Goal: Navigation & Orientation: Find specific page/section

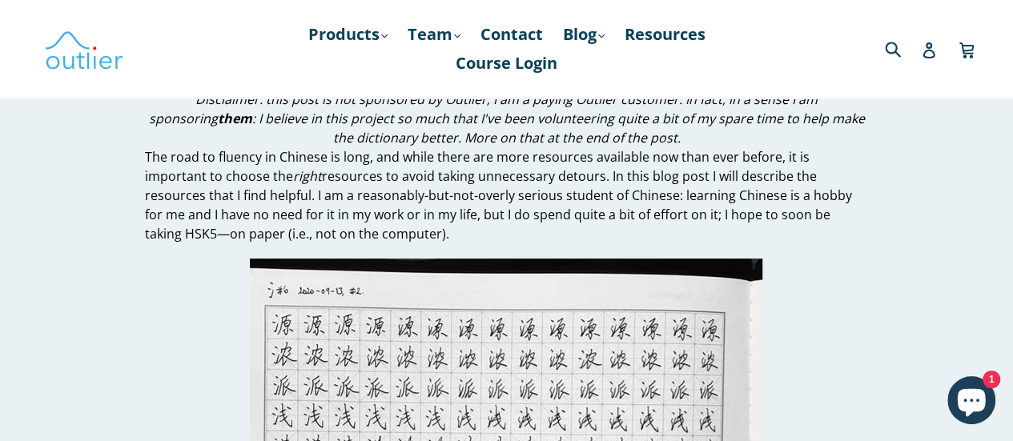
scroll to position [30, 0]
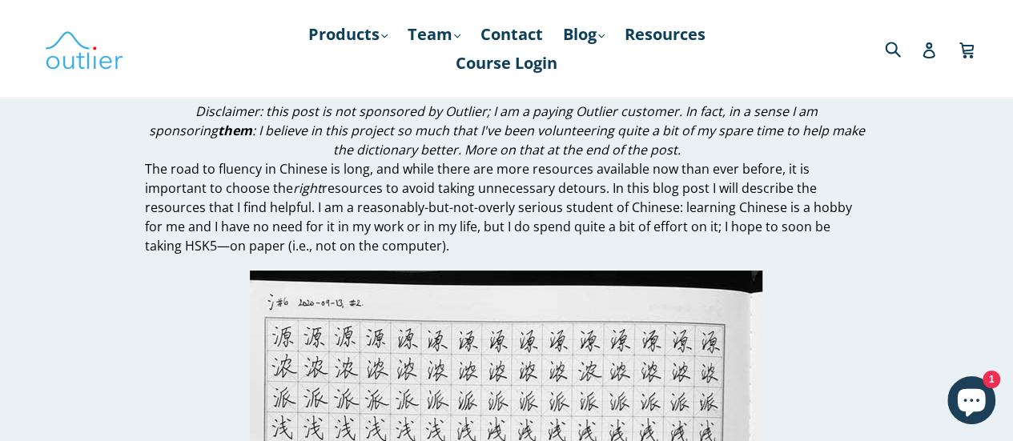
click at [857, 341] on p at bounding box center [506, 415] width 723 height 288
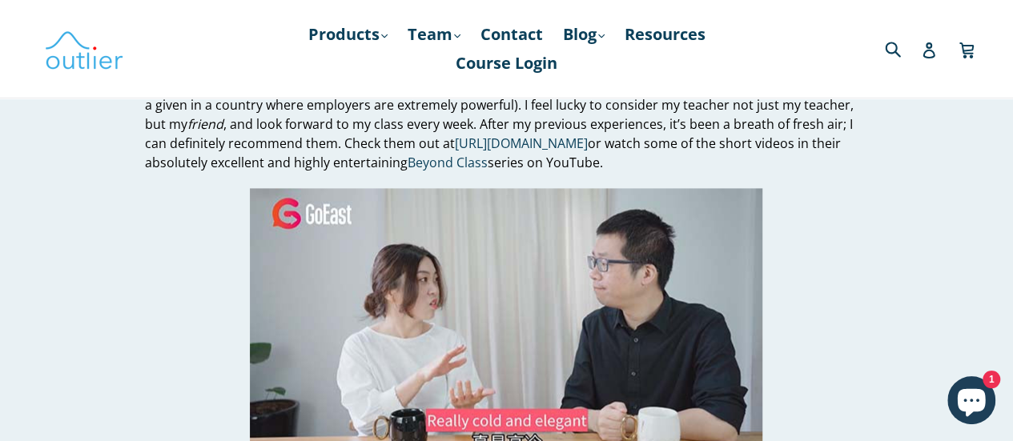
scroll to position [4066, 0]
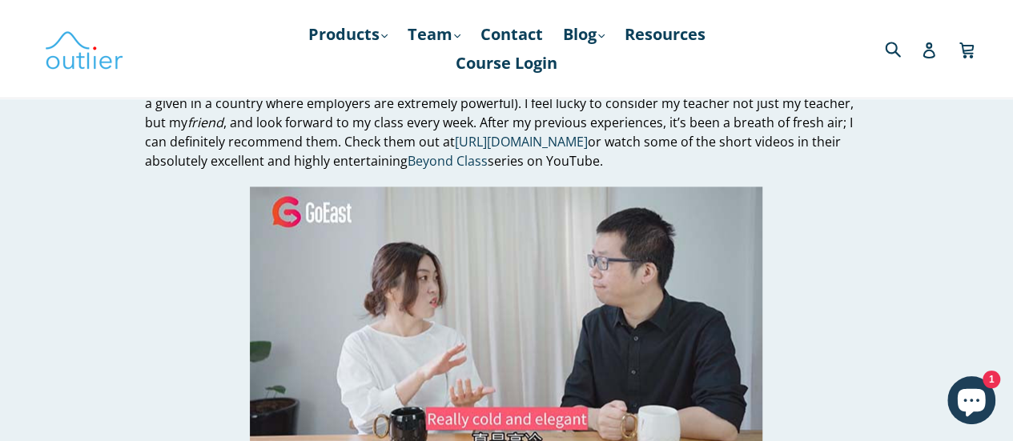
click at [908, 244] on div "Learning Chinese with GoEast and Outlier by Edsko de Vries June 16, 2021 Discla…" at bounding box center [494, 80] width 897 height 8029
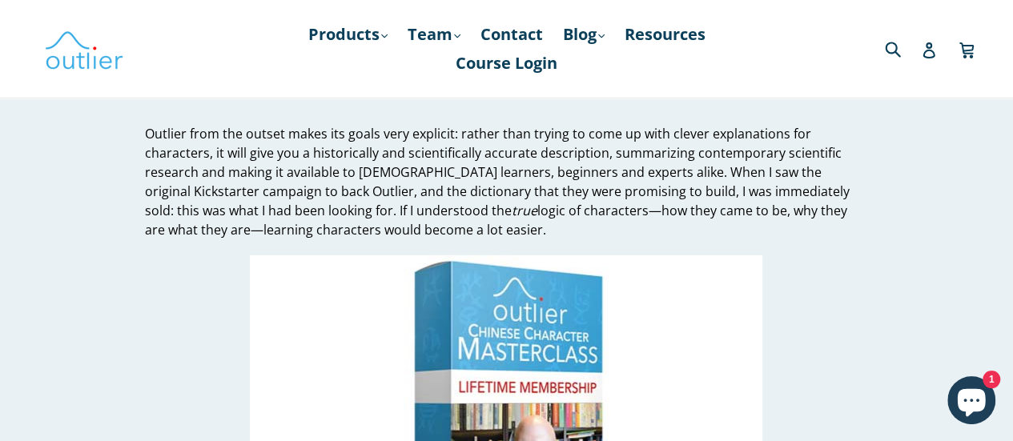
scroll to position [5347, 0]
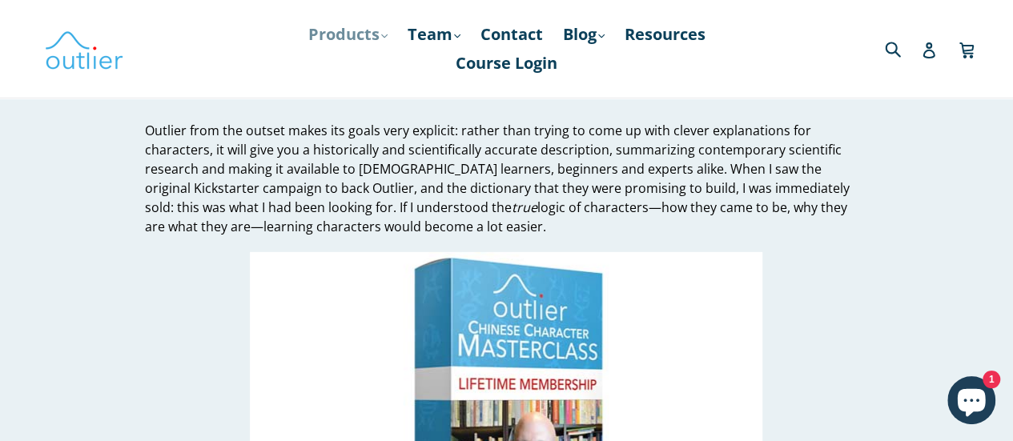
click at [384, 39] on link "Products .cls-1{fill:#231f20} expand" at bounding box center [347, 34] width 95 height 29
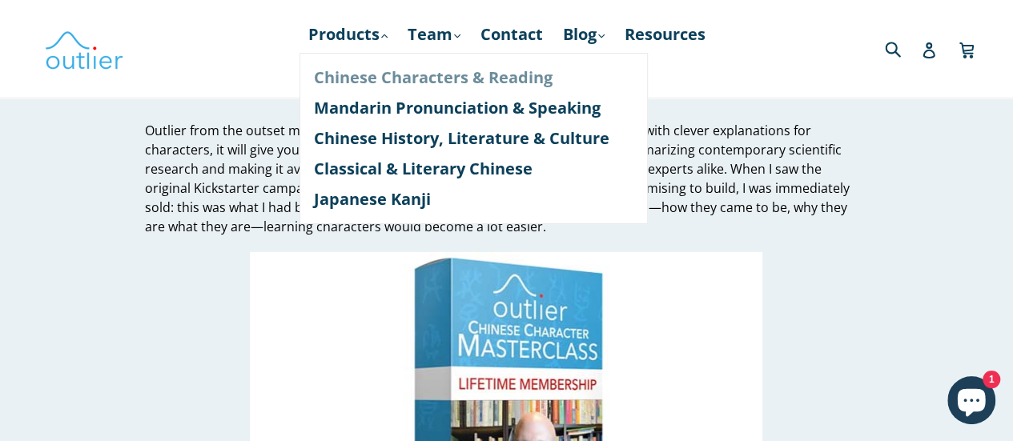
click at [357, 78] on link "Chinese Characters & Reading" at bounding box center [473, 77] width 319 height 30
